Goal: Use online tool/utility: Utilize a website feature to perform a specific function

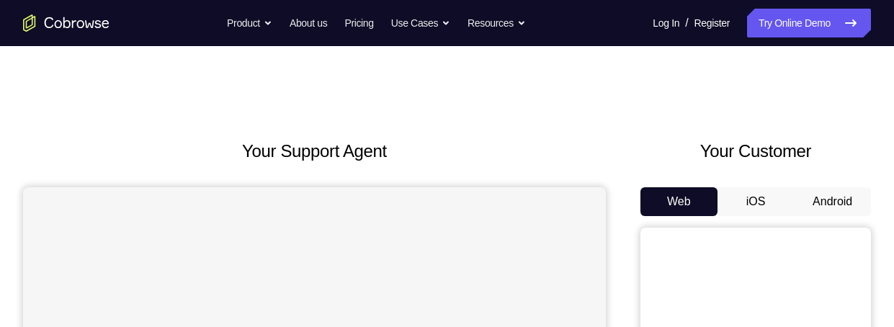
click at [818, 206] on button "Android" at bounding box center [832, 201] width 77 height 29
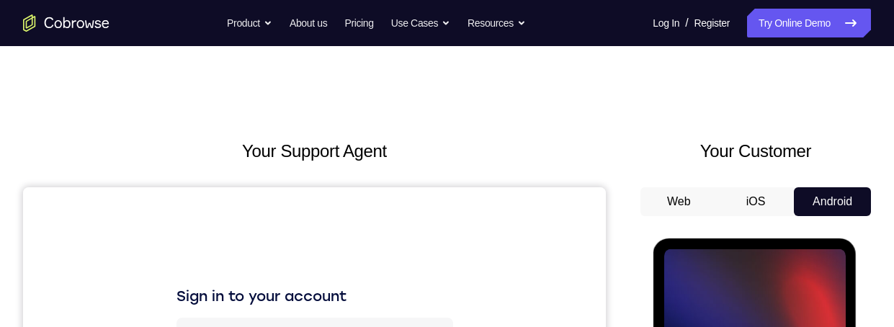
scroll to position [89, 0]
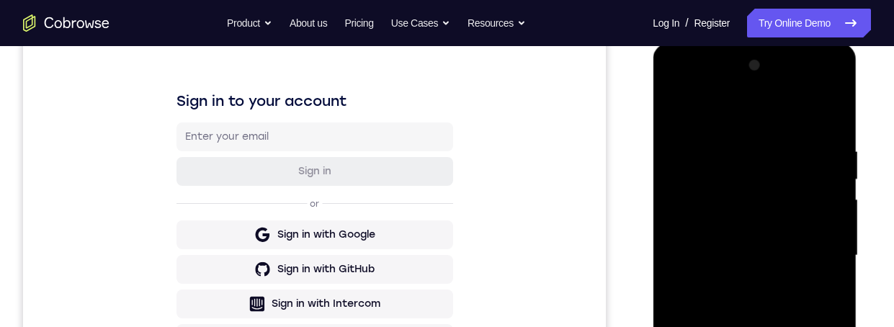
scroll to position [360, 0]
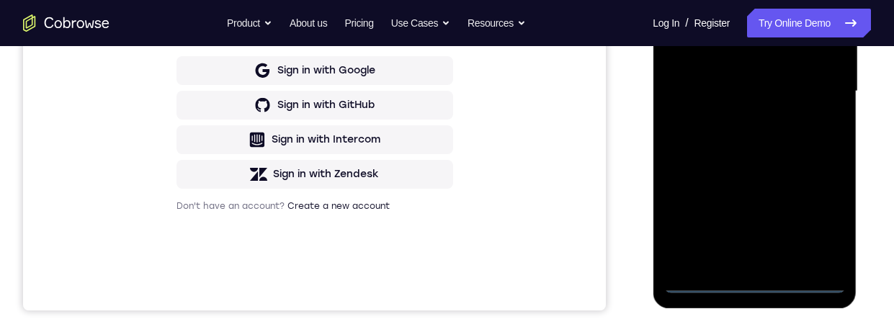
click at [749, 287] on div at bounding box center [755, 91] width 182 height 403
click at [752, 284] on div at bounding box center [755, 91] width 182 height 403
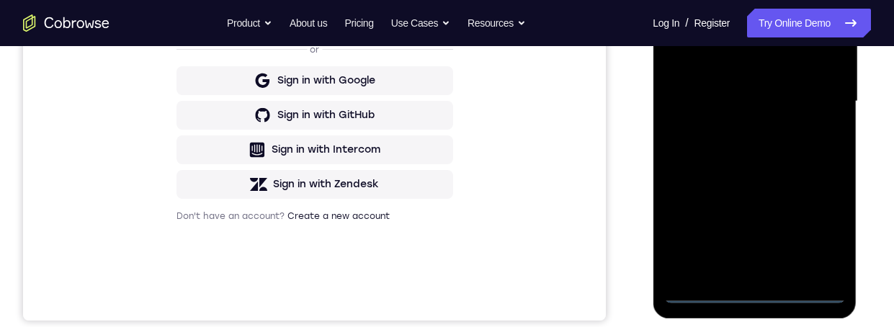
click at [817, 228] on div at bounding box center [755, 101] width 182 height 403
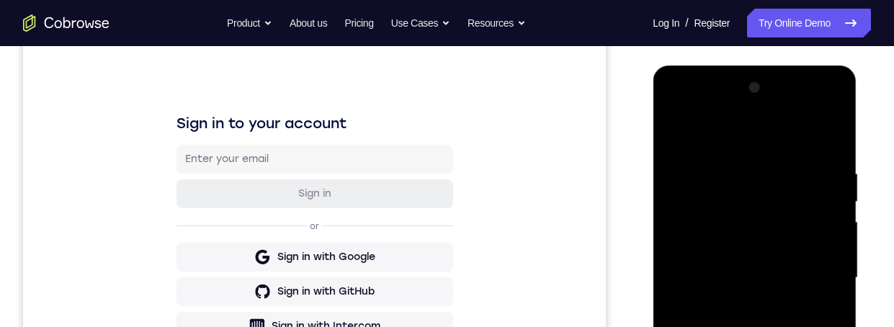
scroll to position [118, 0]
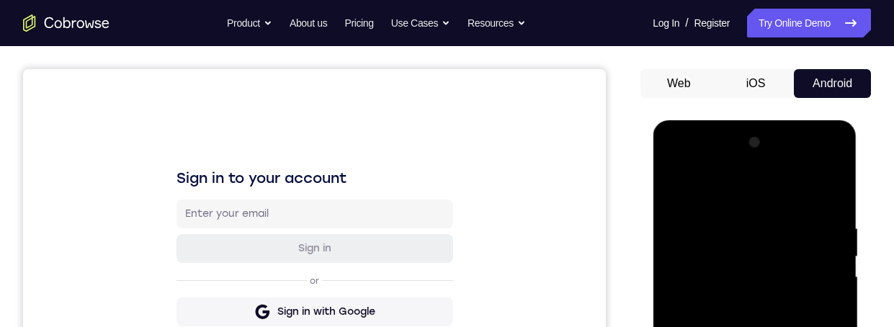
click at [754, 182] on div at bounding box center [755, 332] width 182 height 403
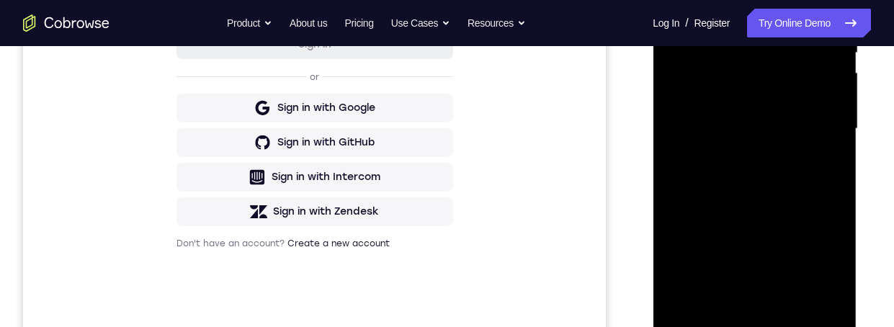
scroll to position [321, 0]
click at [697, 294] on div at bounding box center [755, 130] width 182 height 403
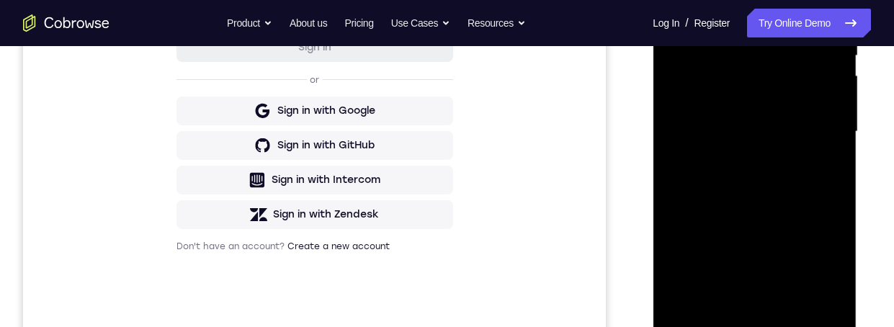
scroll to position [276, 0]
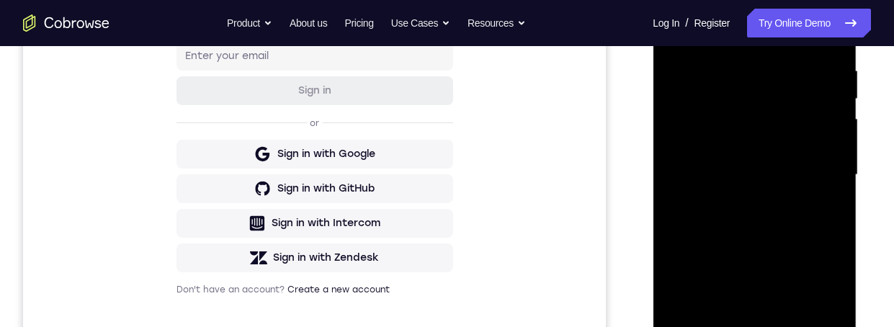
click at [769, 139] on div at bounding box center [755, 174] width 182 height 403
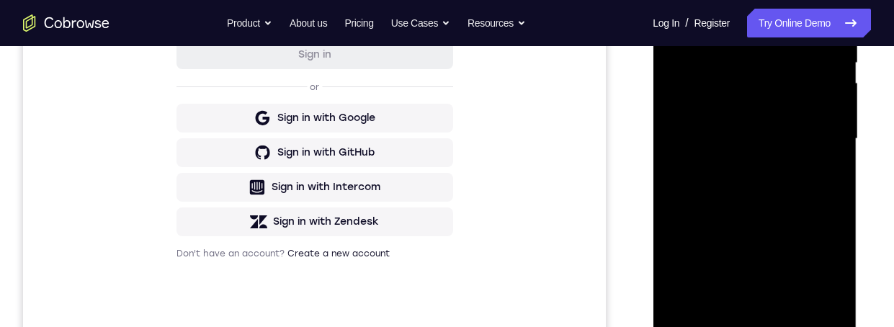
click at [710, 227] on div at bounding box center [755, 138] width 182 height 403
click at [785, 102] on div at bounding box center [755, 138] width 182 height 403
click at [684, 82] on div at bounding box center [755, 138] width 182 height 403
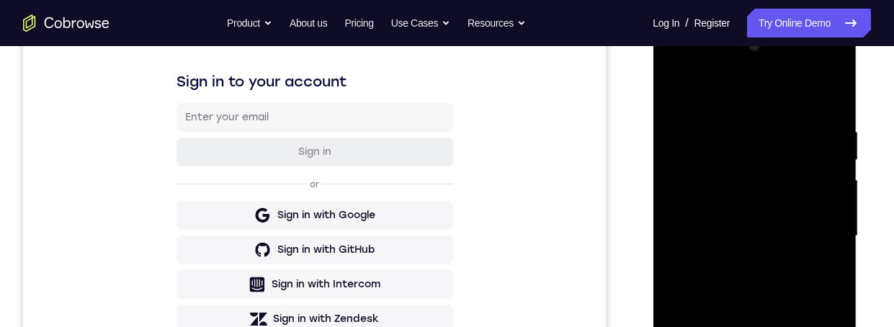
scroll to position [229, 0]
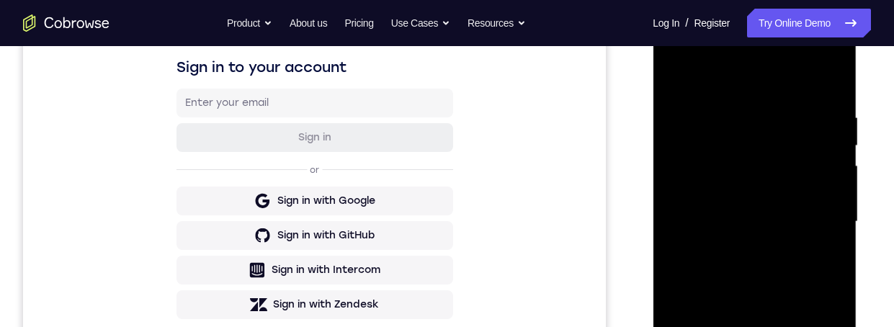
click at [785, 215] on div at bounding box center [755, 221] width 182 height 403
click at [837, 115] on div at bounding box center [755, 221] width 182 height 403
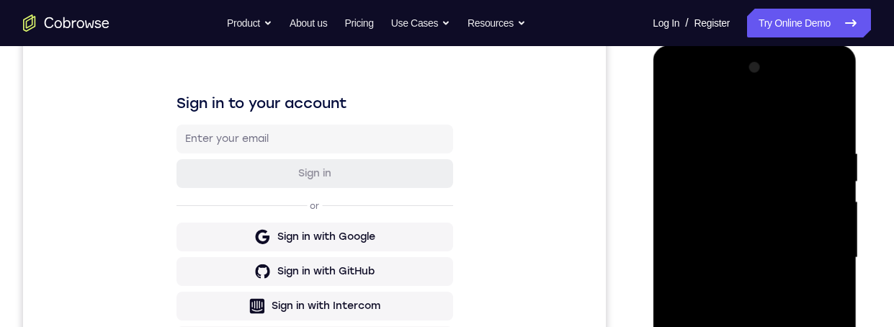
scroll to position [223, 0]
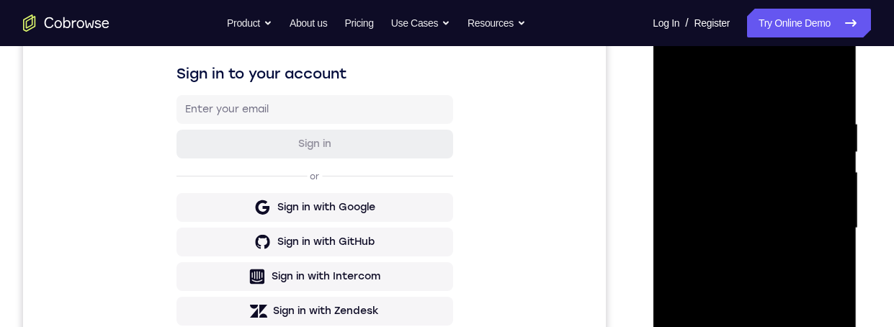
click at [827, 265] on div at bounding box center [755, 228] width 182 height 403
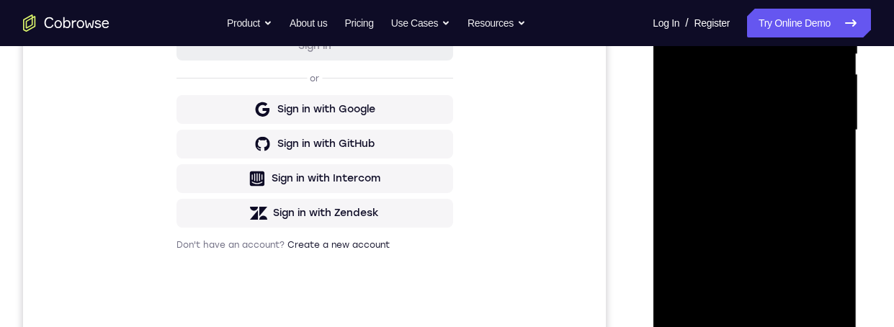
scroll to position [210, 0]
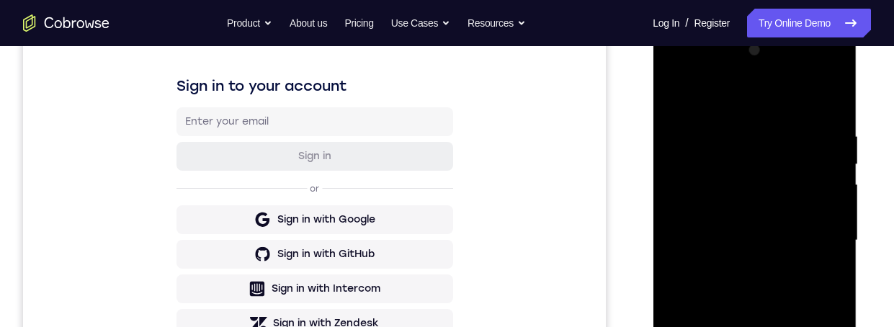
click at [841, 130] on div at bounding box center [755, 240] width 182 height 403
click at [819, 270] on div at bounding box center [755, 240] width 182 height 403
click at [739, 148] on div at bounding box center [755, 240] width 182 height 403
click at [772, 174] on div at bounding box center [755, 240] width 182 height 403
click at [837, 130] on div at bounding box center [755, 240] width 182 height 403
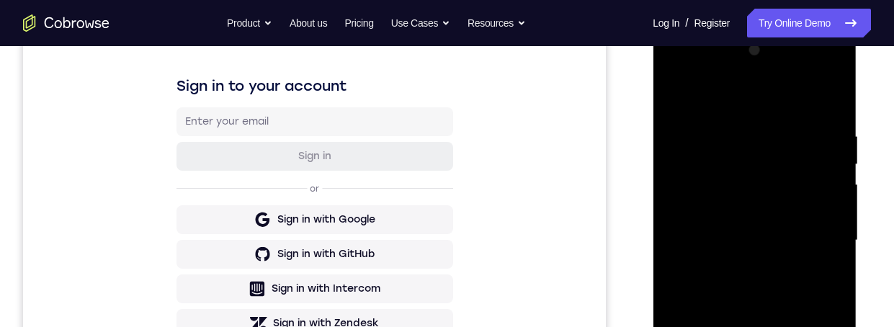
scroll to position [200, 0]
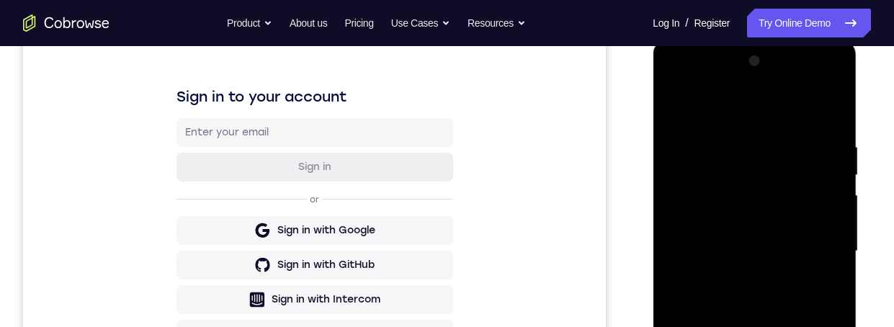
click at [679, 135] on div at bounding box center [755, 251] width 182 height 403
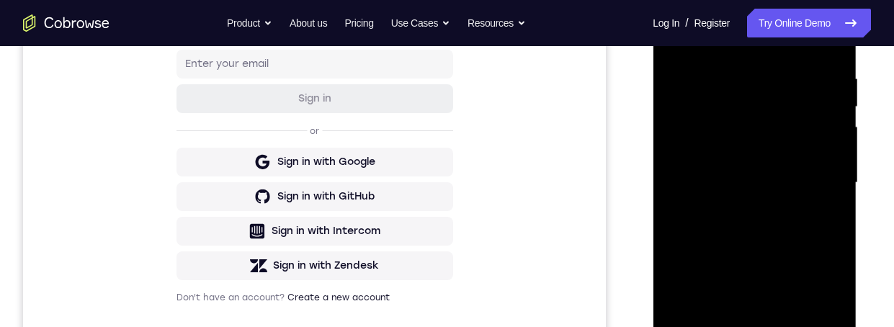
scroll to position [293, 0]
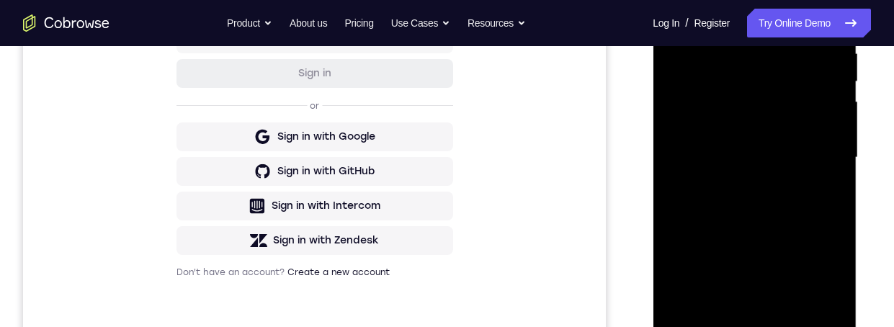
click at [771, 259] on div at bounding box center [755, 157] width 182 height 403
click at [760, 246] on div at bounding box center [755, 157] width 182 height 403
click at [756, 125] on div at bounding box center [755, 157] width 182 height 403
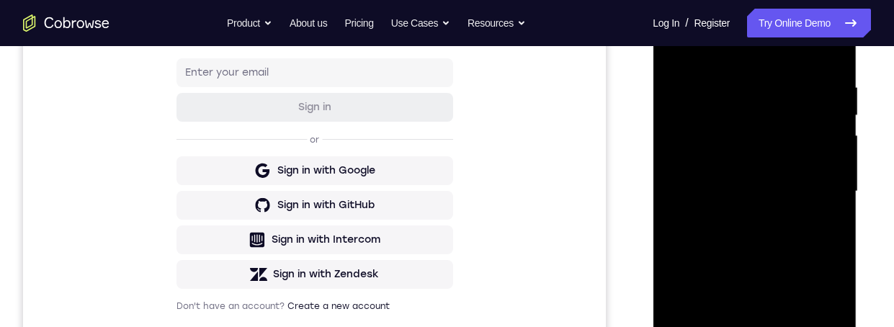
scroll to position [283, 0]
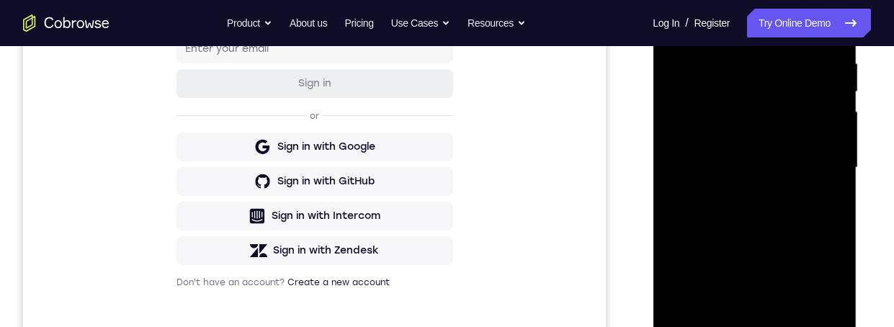
click at [775, 156] on div at bounding box center [755, 167] width 182 height 403
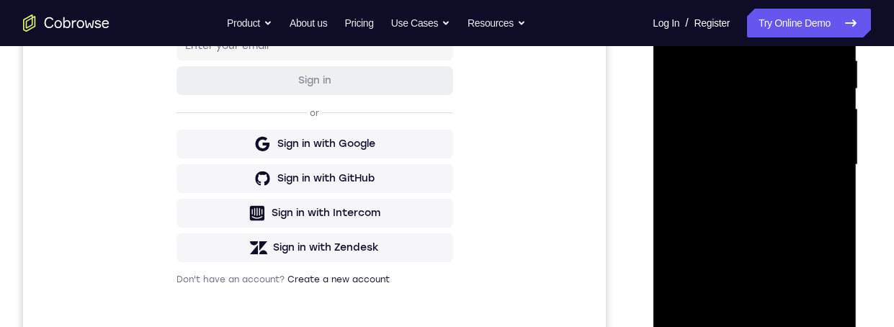
click at [747, 122] on div at bounding box center [755, 164] width 182 height 403
click at [770, 167] on div at bounding box center [755, 164] width 182 height 403
click at [779, 161] on div at bounding box center [755, 164] width 182 height 403
click at [759, 285] on div at bounding box center [755, 164] width 182 height 403
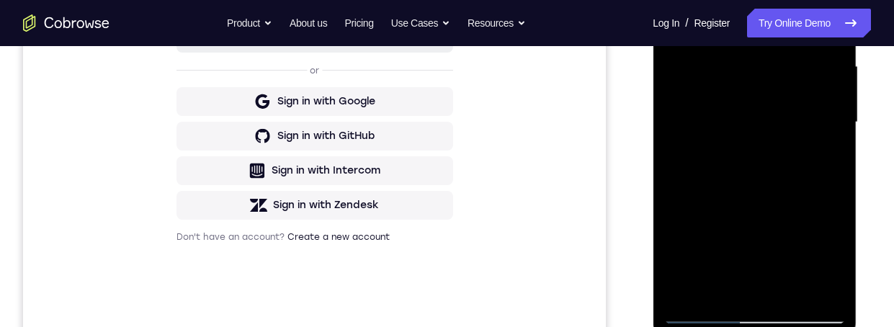
scroll to position [354, 0]
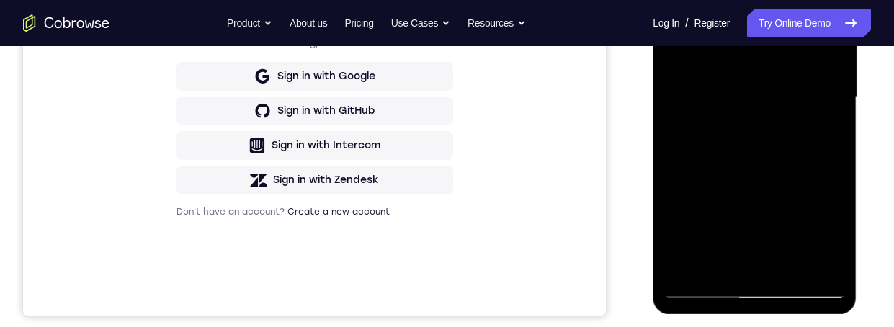
click at [833, 267] on div at bounding box center [755, 97] width 182 height 403
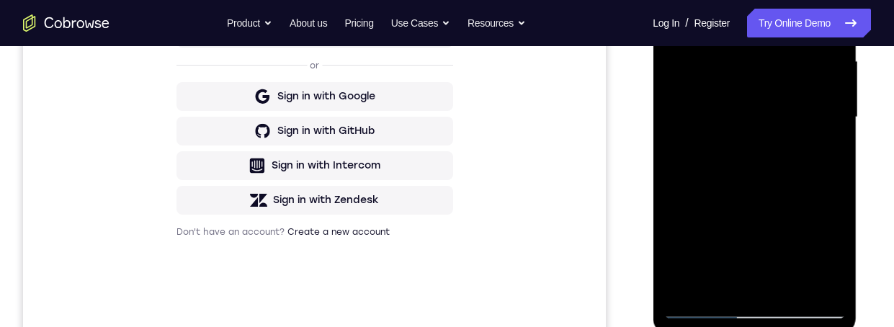
click at [771, 218] on div at bounding box center [755, 117] width 182 height 403
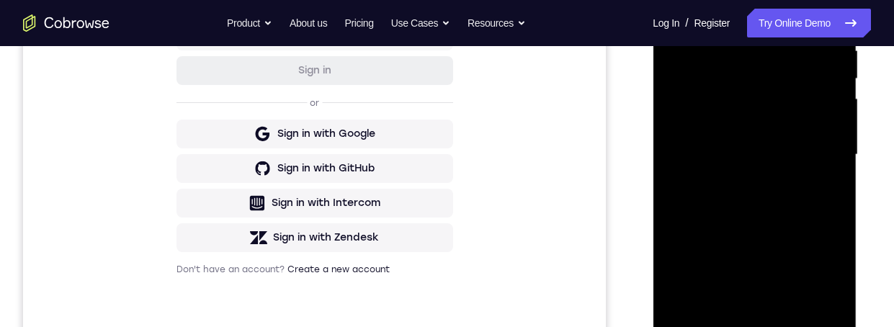
click at [790, 177] on div at bounding box center [755, 154] width 182 height 403
click at [826, 150] on div at bounding box center [755, 154] width 182 height 403
click at [771, 298] on div at bounding box center [755, 154] width 182 height 403
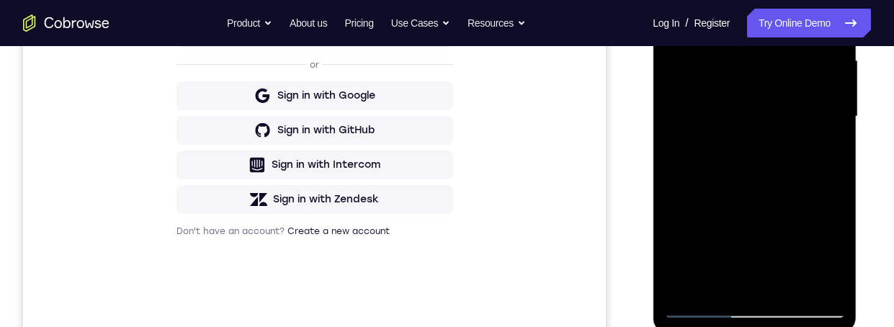
click at [782, 107] on div at bounding box center [755, 116] width 182 height 403
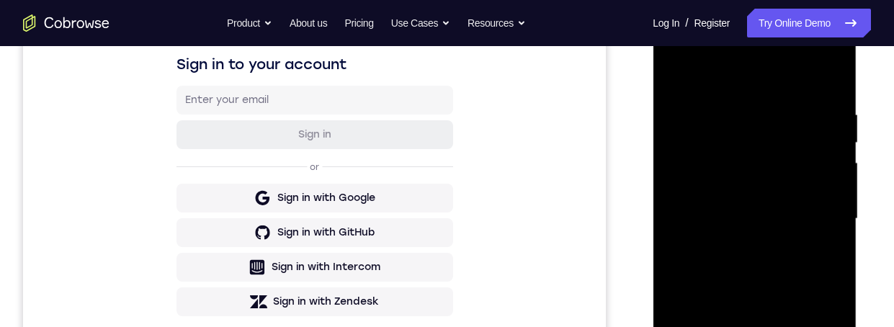
scroll to position [321, 0]
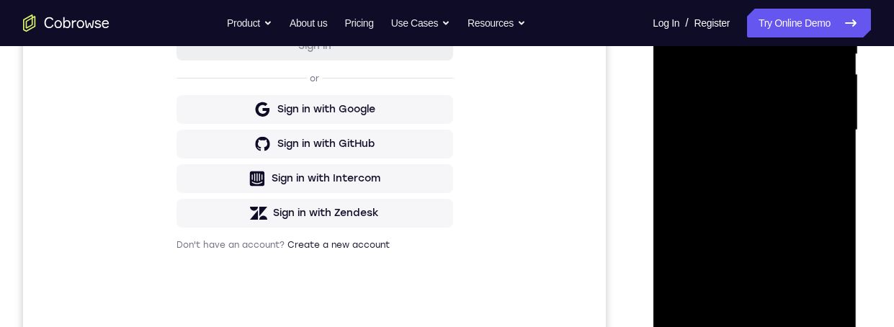
click at [708, 320] on div at bounding box center [755, 130] width 182 height 403
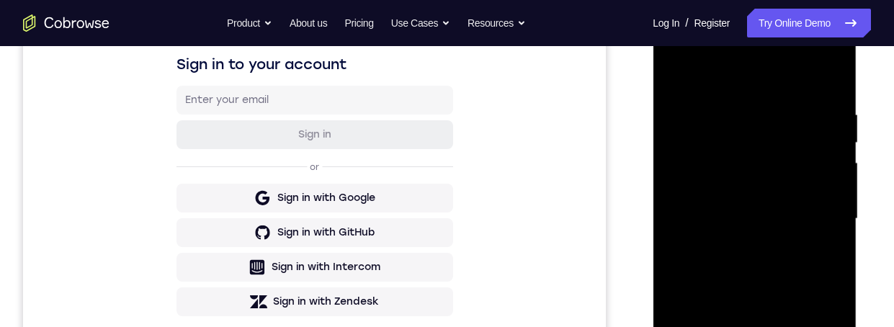
click at [818, 48] on div at bounding box center [755, 218] width 182 height 403
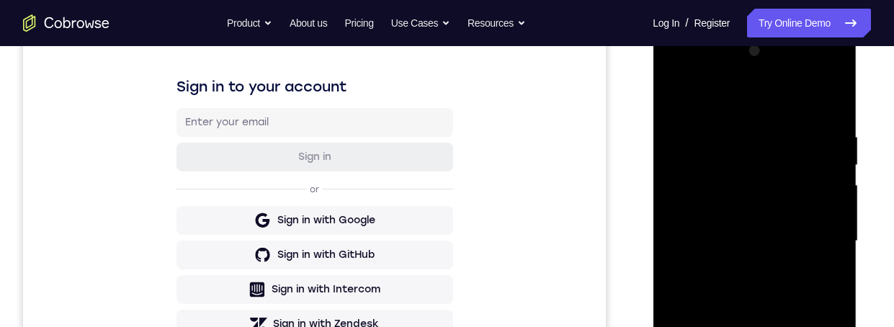
click at [762, 101] on div at bounding box center [755, 241] width 182 height 403
click at [754, 208] on div at bounding box center [755, 241] width 182 height 403
click at [775, 229] on div at bounding box center [755, 241] width 182 height 403
click at [748, 161] on div at bounding box center [755, 241] width 182 height 403
click at [754, 148] on div at bounding box center [755, 241] width 182 height 403
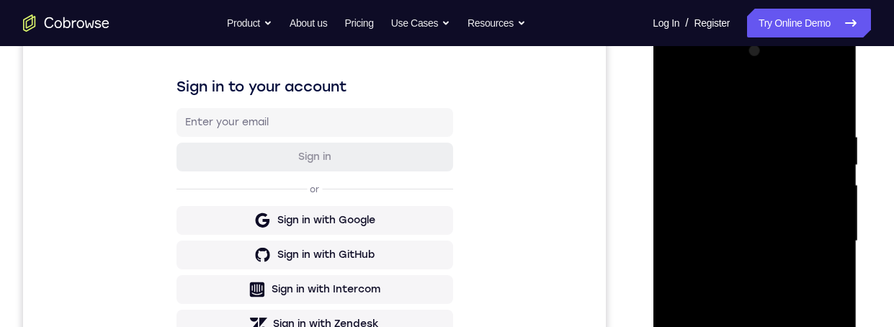
scroll to position [257, 0]
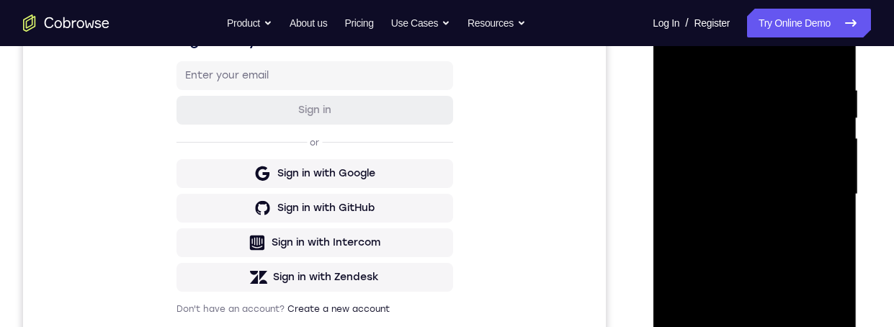
click at [815, 129] on div at bounding box center [755, 194] width 182 height 403
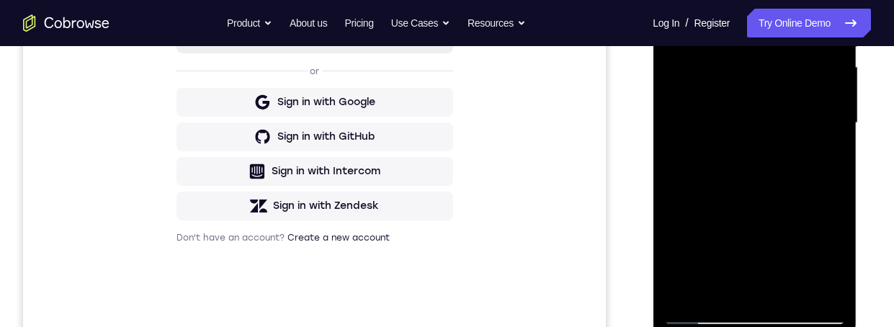
click at [793, 251] on div at bounding box center [755, 122] width 182 height 403
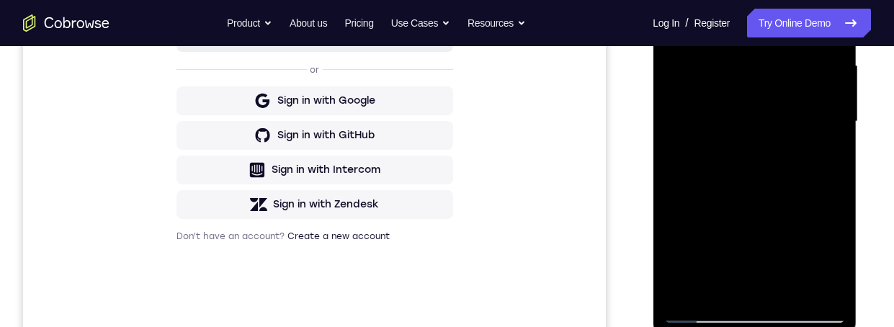
click at [777, 175] on div at bounding box center [755, 121] width 182 height 403
click at [799, 127] on div at bounding box center [755, 121] width 182 height 403
click at [755, 240] on div at bounding box center [755, 121] width 182 height 403
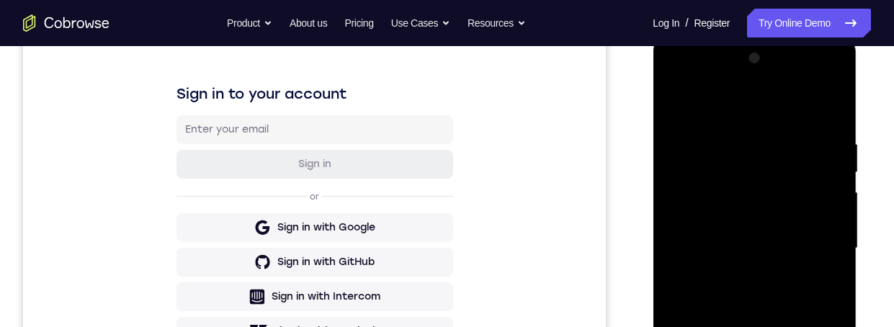
scroll to position [191, 0]
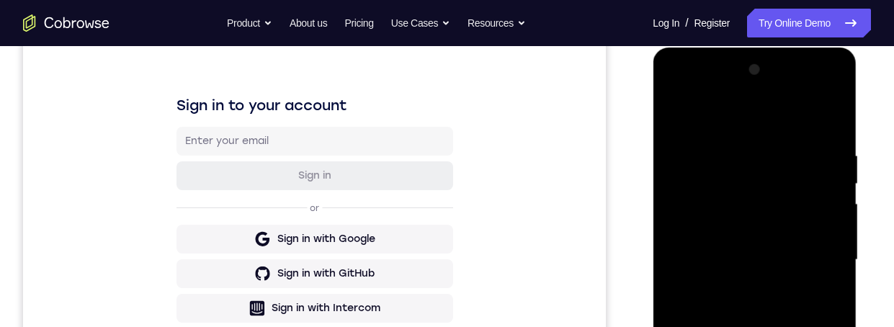
click at [819, 92] on div at bounding box center [755, 259] width 182 height 403
click at [752, 123] on div at bounding box center [755, 259] width 182 height 403
click at [685, 146] on div at bounding box center [755, 259] width 182 height 403
click at [768, 277] on div at bounding box center [755, 259] width 182 height 403
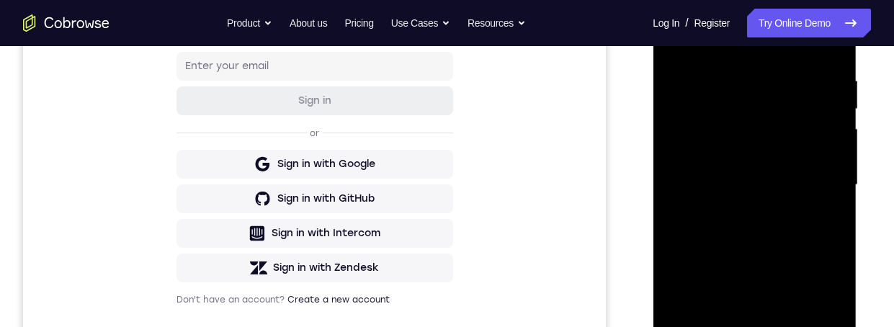
scroll to position [273, 0]
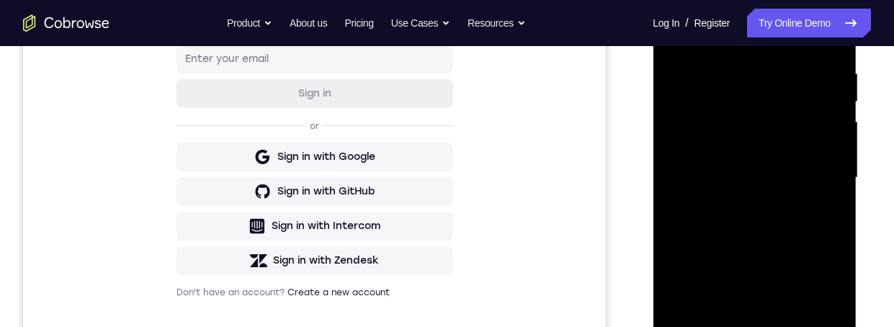
click at [708, 276] on div at bounding box center [755, 177] width 182 height 403
click at [804, 144] on div at bounding box center [755, 177] width 182 height 403
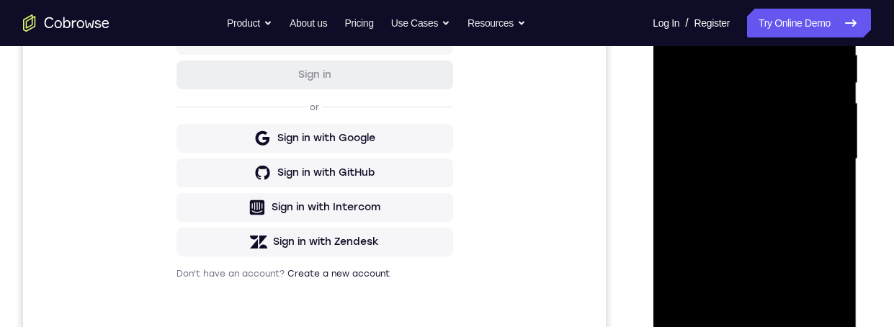
scroll to position [293, 0]
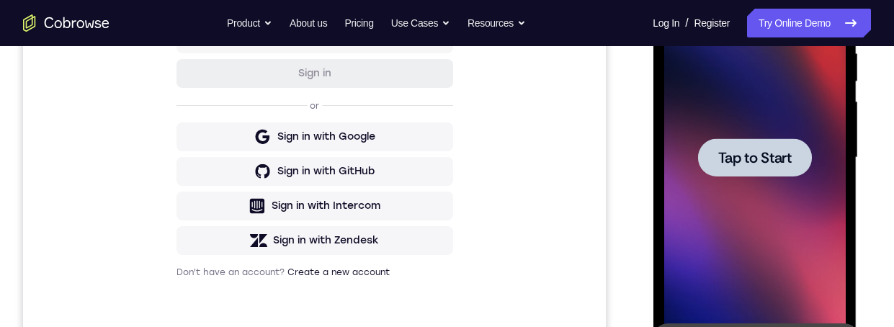
click at [777, 224] on div at bounding box center [755, 157] width 182 height 403
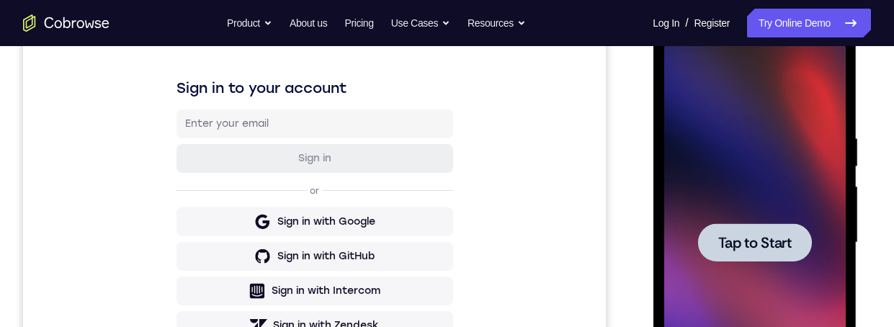
scroll to position [382, 0]
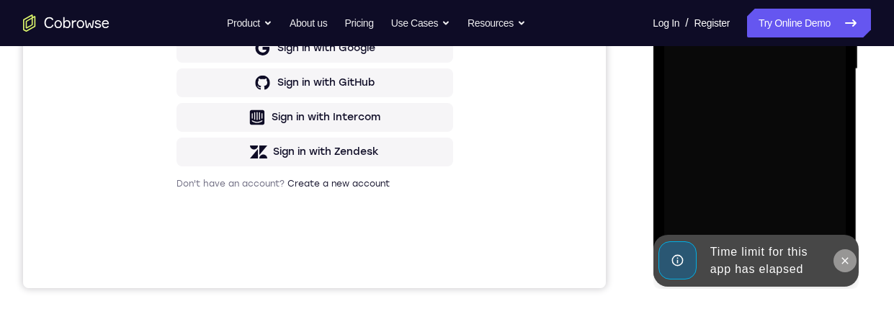
click at [851, 262] on button at bounding box center [844, 260] width 23 height 23
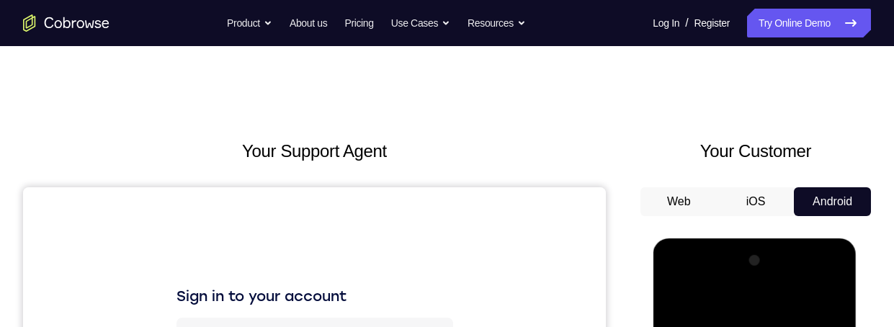
scroll to position [188, 0]
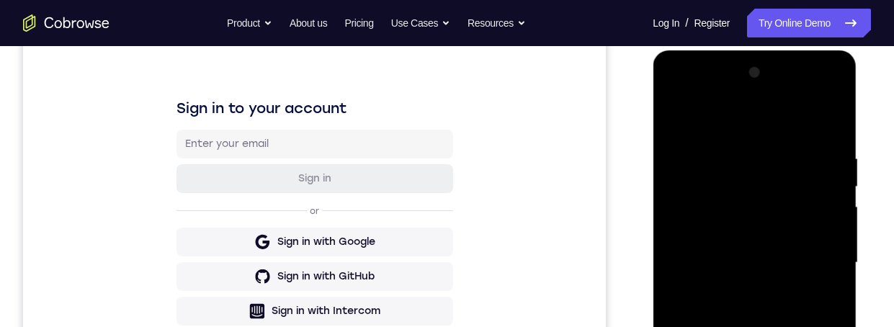
click at [761, 326] on div at bounding box center [755, 262] width 182 height 403
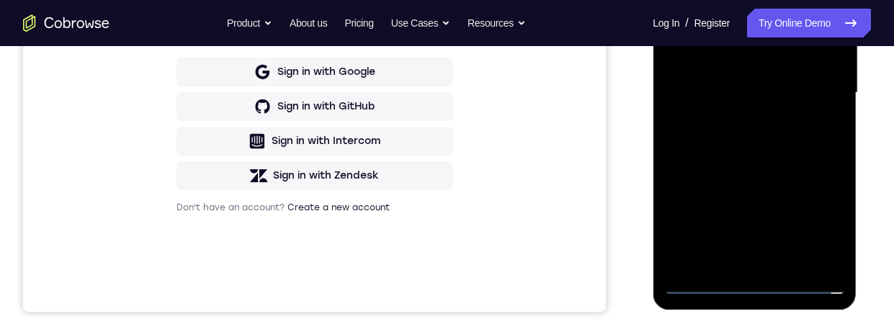
click at [764, 286] on div at bounding box center [755, 92] width 182 height 403
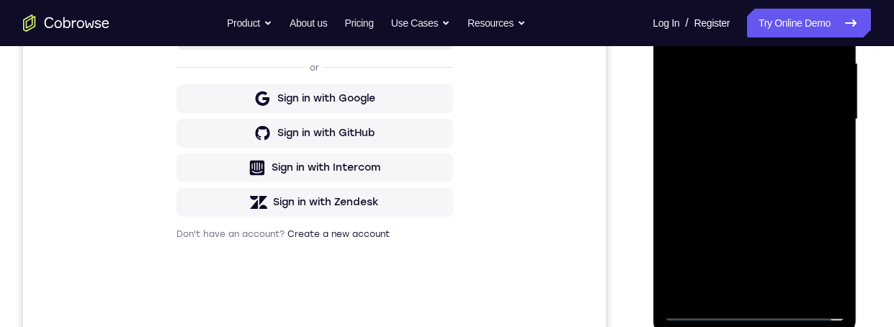
scroll to position [364, 0]
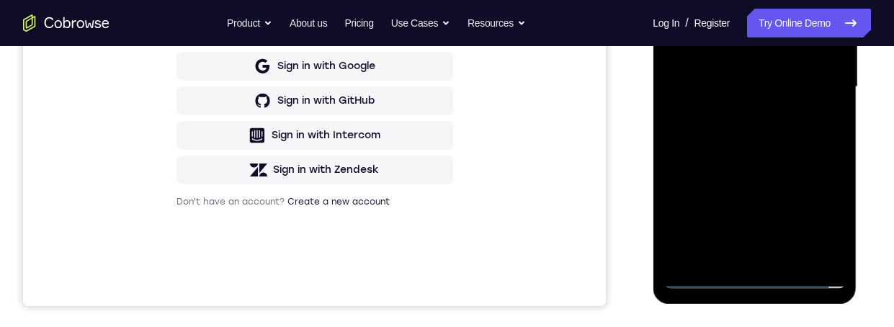
click at [766, 286] on div at bounding box center [755, 86] width 182 height 403
click at [762, 281] on div at bounding box center [755, 86] width 182 height 403
click at [765, 280] on div at bounding box center [755, 86] width 182 height 403
click at [768, 280] on div at bounding box center [755, 86] width 182 height 403
click at [767, 280] on div at bounding box center [755, 86] width 182 height 403
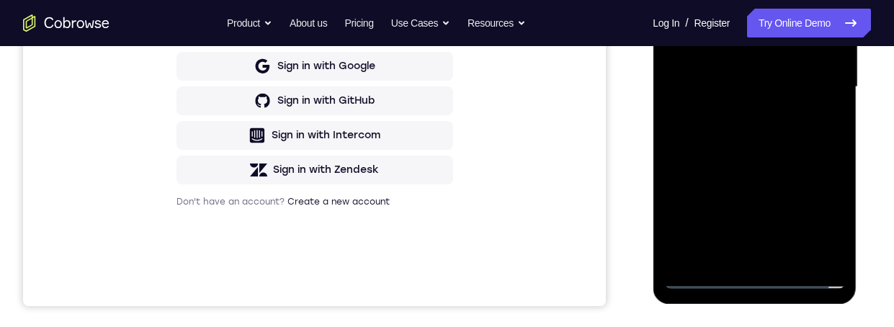
click at [769, 279] on div at bounding box center [755, 86] width 182 height 403
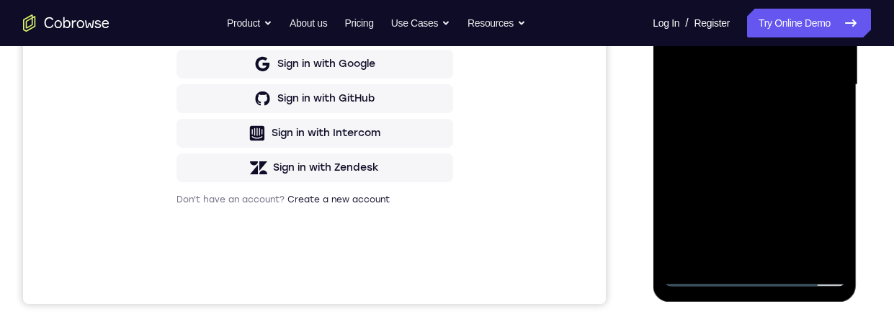
click at [816, 218] on div at bounding box center [755, 84] width 182 height 403
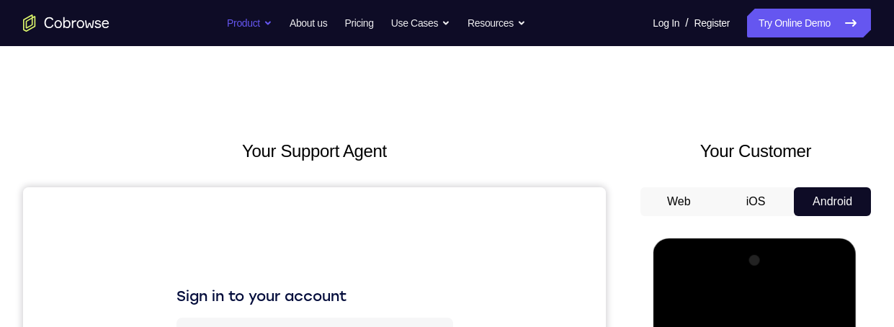
scroll to position [71, 0]
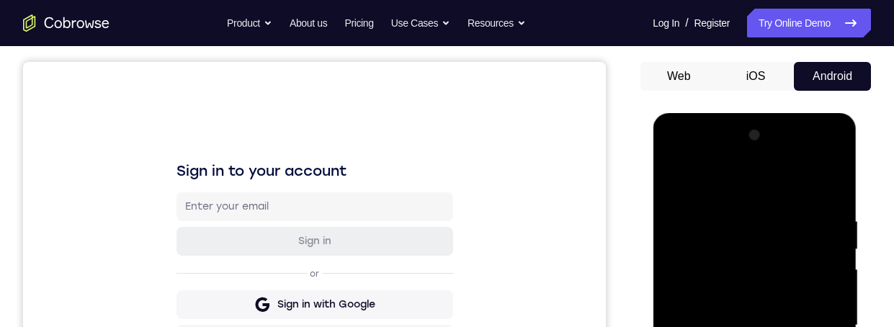
click at [757, 249] on div at bounding box center [755, 325] width 182 height 403
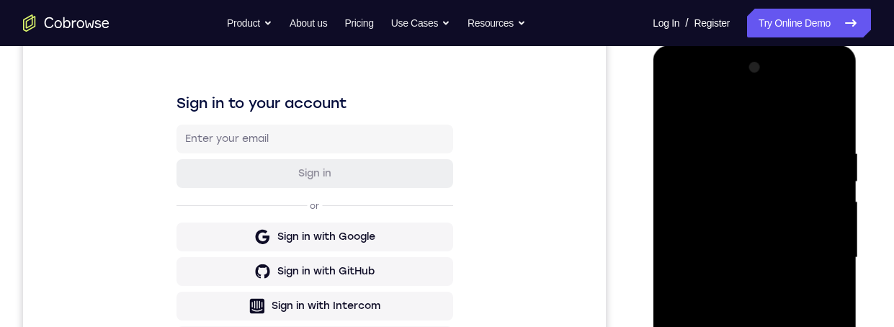
scroll to position [0, 0]
